Goal: Information Seeking & Learning: Learn about a topic

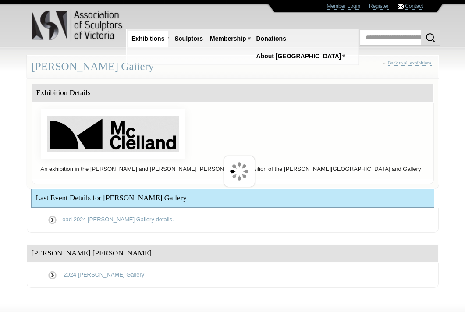
scroll to position [55, 0]
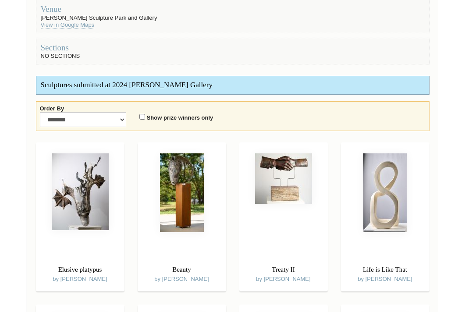
scroll to position [205, 0]
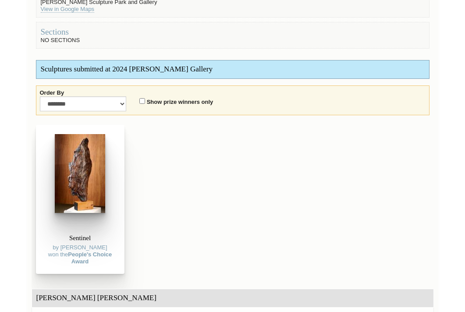
click at [83, 182] on img at bounding box center [80, 173] width 50 height 79
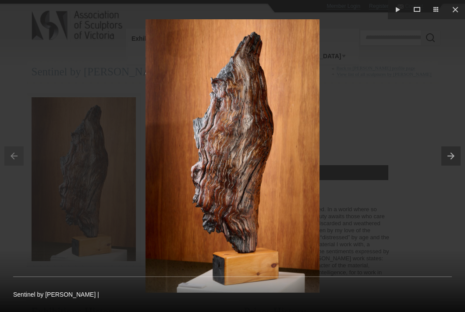
click at [83, 182] on div at bounding box center [232, 156] width 465 height 312
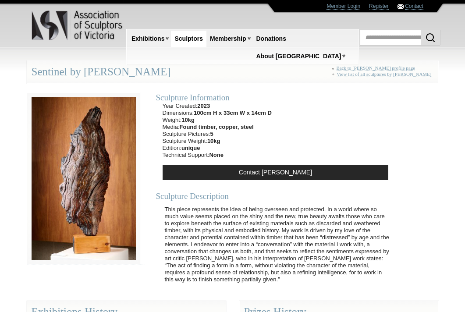
click at [289, 105] on div "Sculpture Information Year Created: 2023 Dimensions: 100cm H x 33cm W x 14cm D …" at bounding box center [276, 188] width 248 height 208
